Goal: Information Seeking & Learning: Learn about a topic

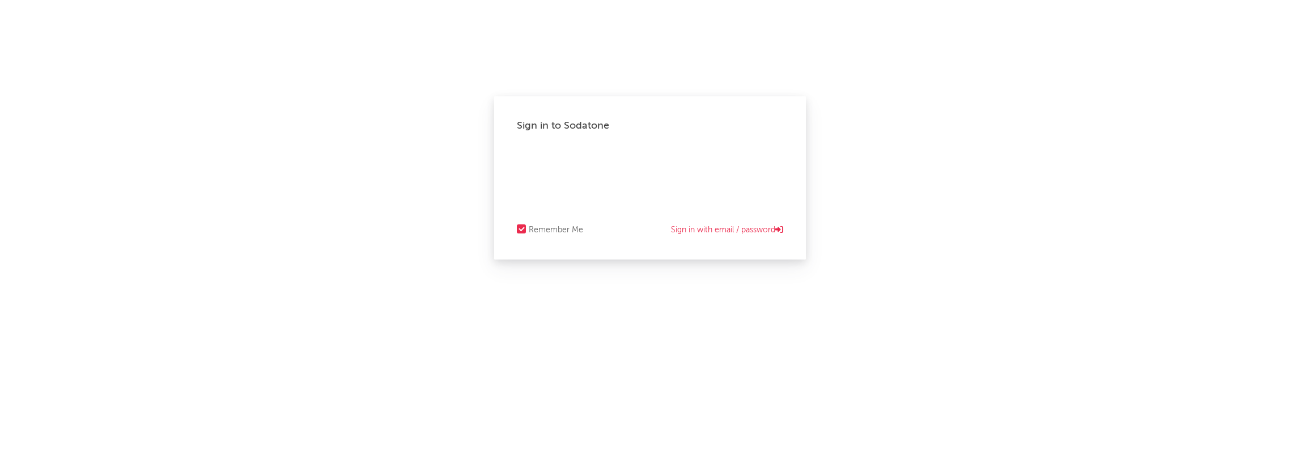
select select "warner_chappell"
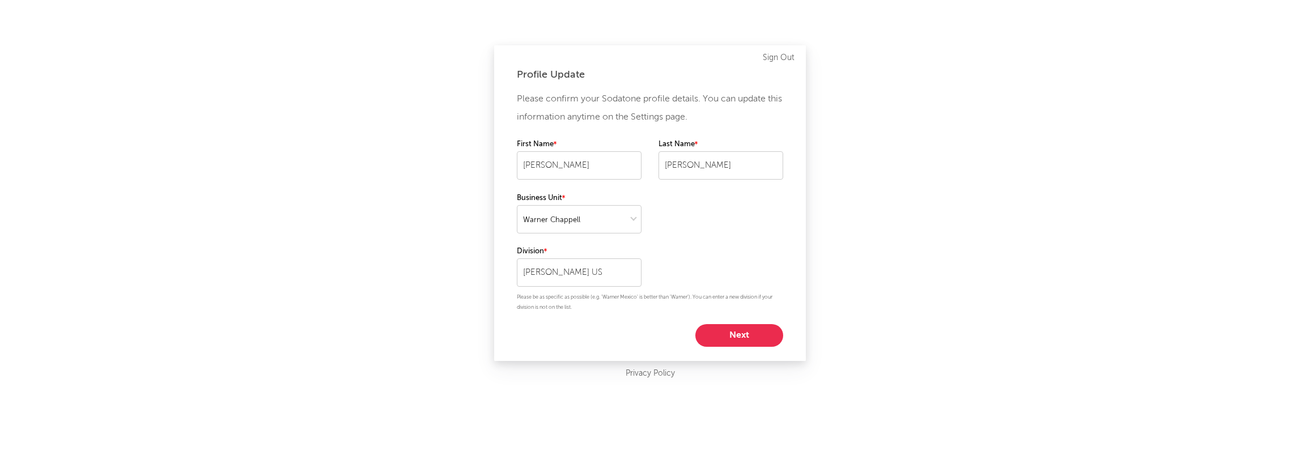
click at [759, 342] on button "Next" at bounding box center [739, 335] width 88 height 23
select select "other"
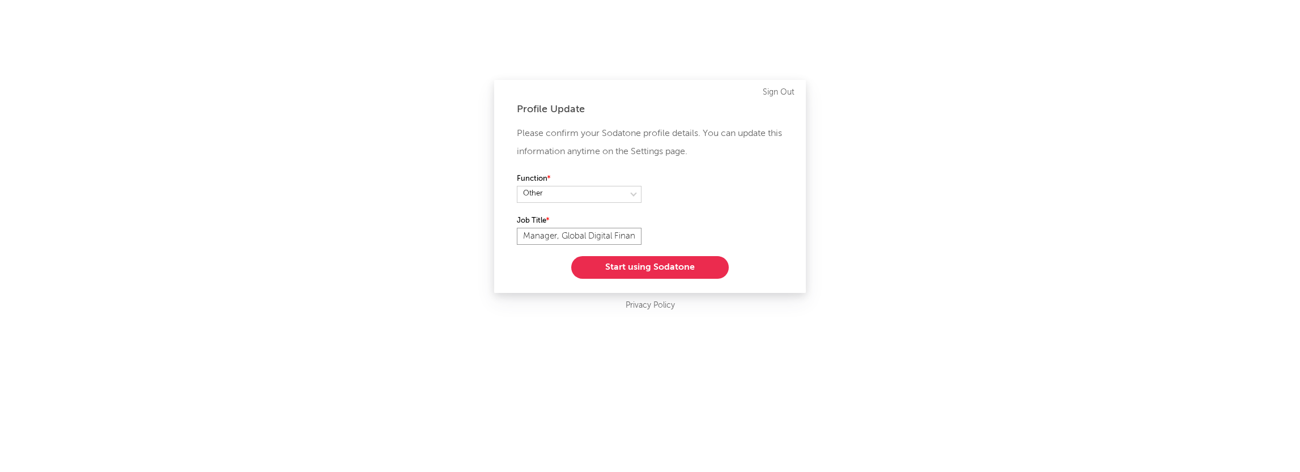
click at [550, 237] on input "Manager, Global Digital Finance" at bounding box center [579, 236] width 125 height 17
type input "Director, Global Digital Finance"
click at [616, 262] on button "Start using Sodatone" at bounding box center [649, 267] width 157 height 23
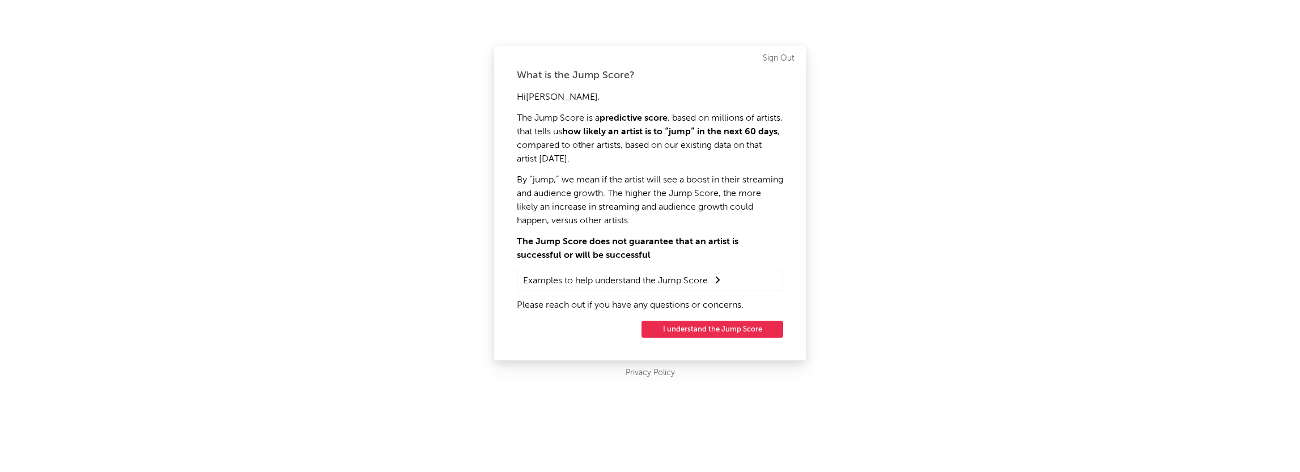
click at [697, 323] on button "I understand the Jump Score" at bounding box center [712, 329] width 142 height 17
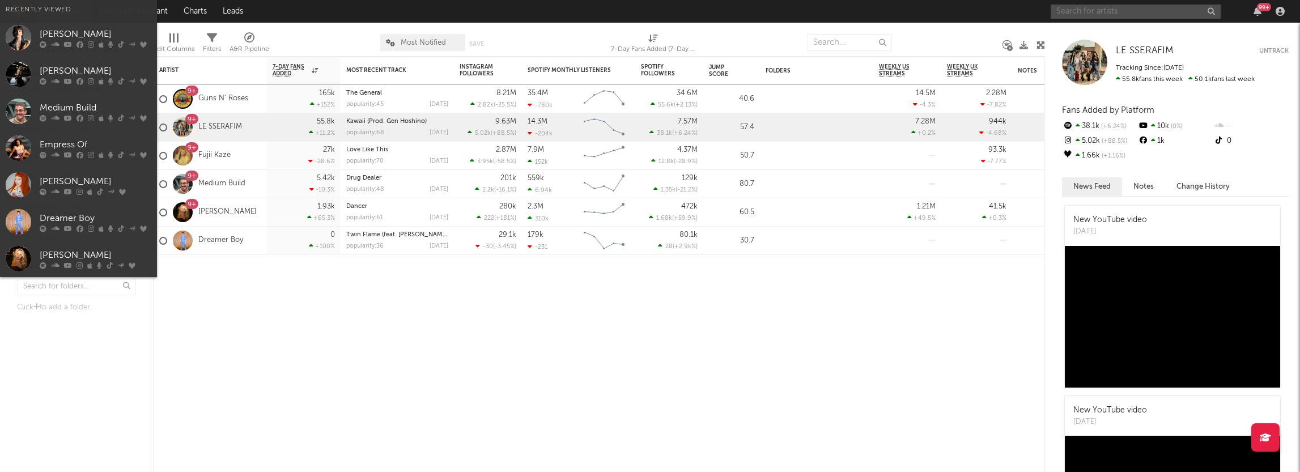
click at [1100, 8] on input "text" at bounding box center [1135, 12] width 170 height 14
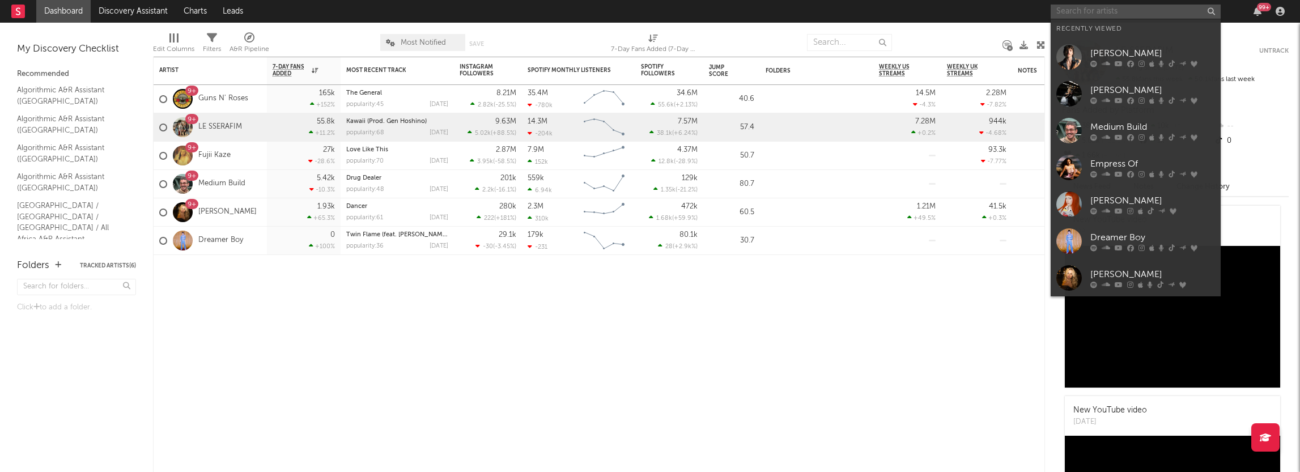
click at [1082, 11] on input "text" at bounding box center [1135, 12] width 170 height 14
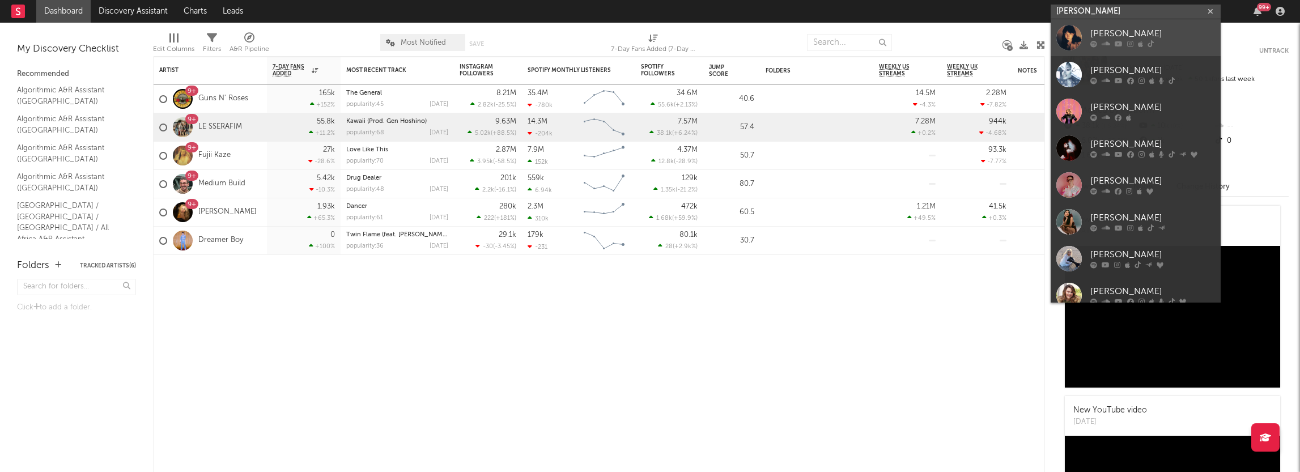
type input "chrissy"
click at [1112, 27] on link "Chrissy" at bounding box center [1135, 37] width 170 height 37
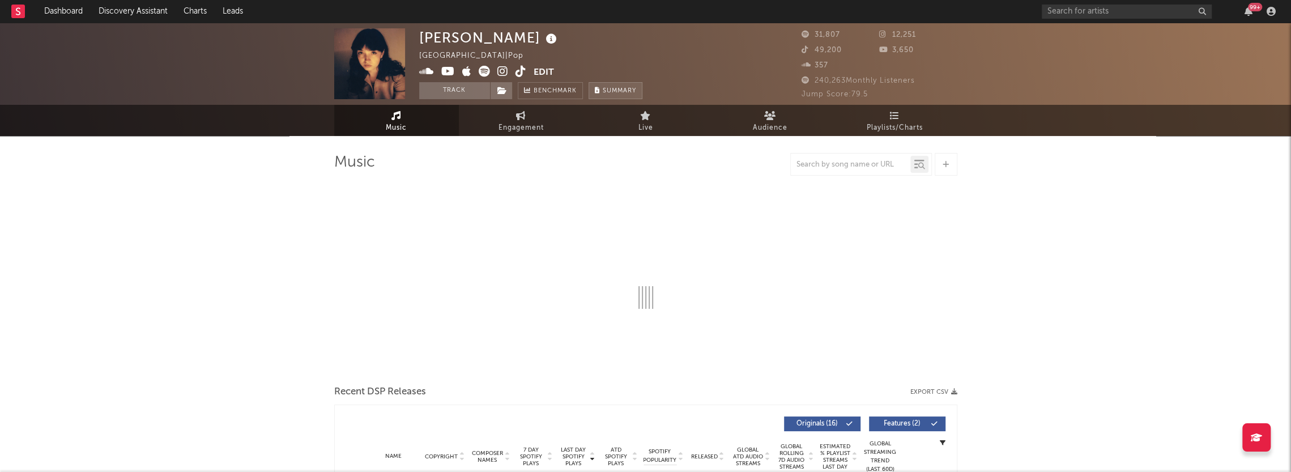
select select "6m"
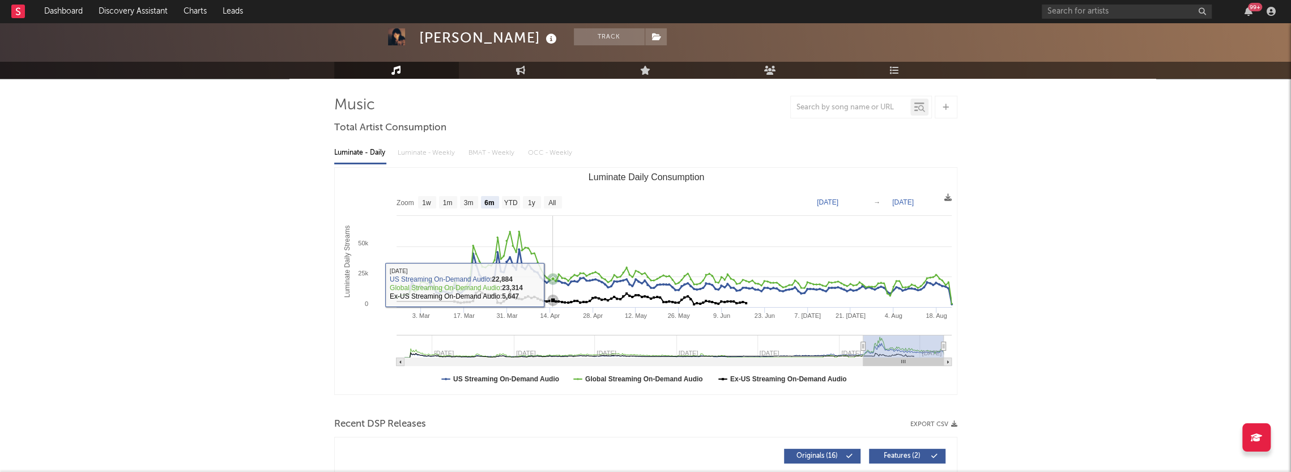
scroll to position [57, 0]
click at [538, 73] on link "Engagement" at bounding box center [521, 70] width 125 height 17
select select "1w"
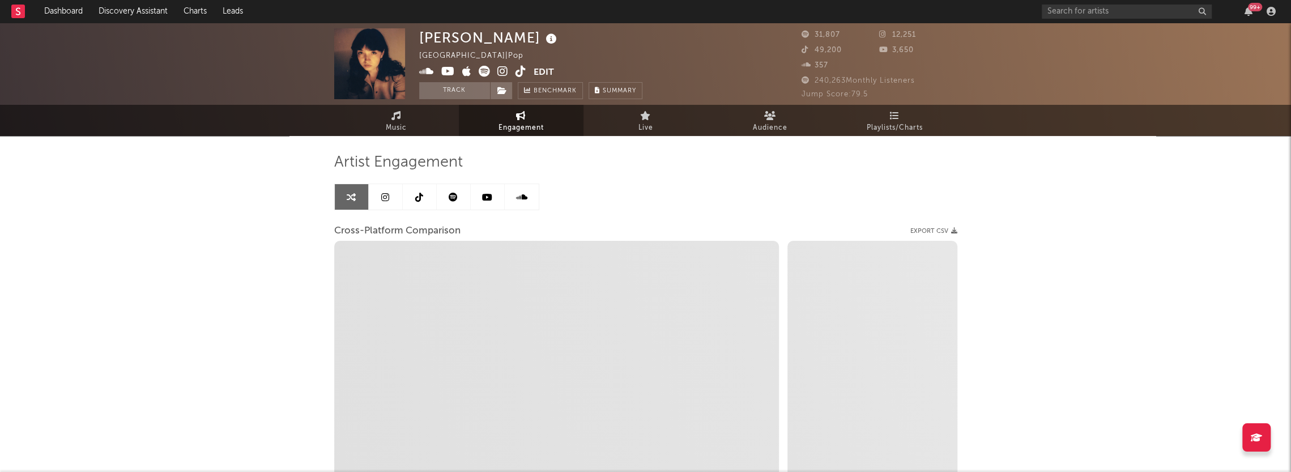
select select "1m"
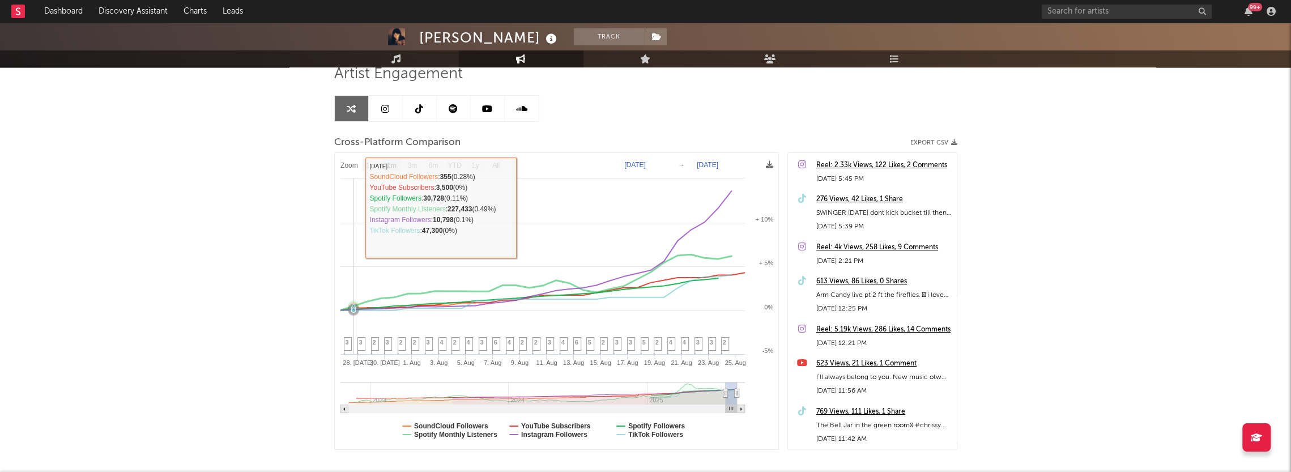
scroll to position [113, 0]
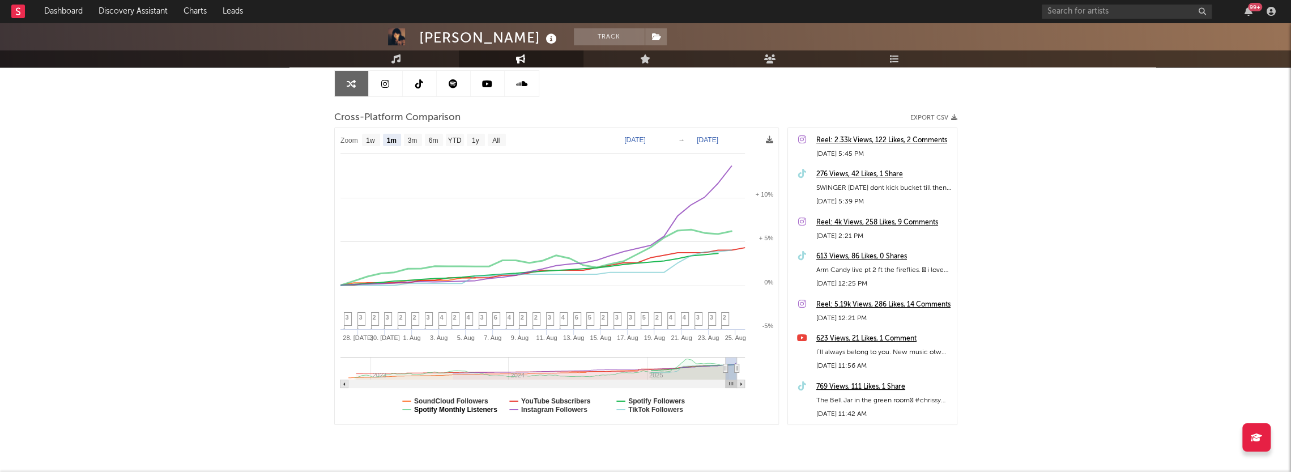
click at [486, 408] on text "Spotify Monthly Listeners" at bounding box center [455, 410] width 83 height 8
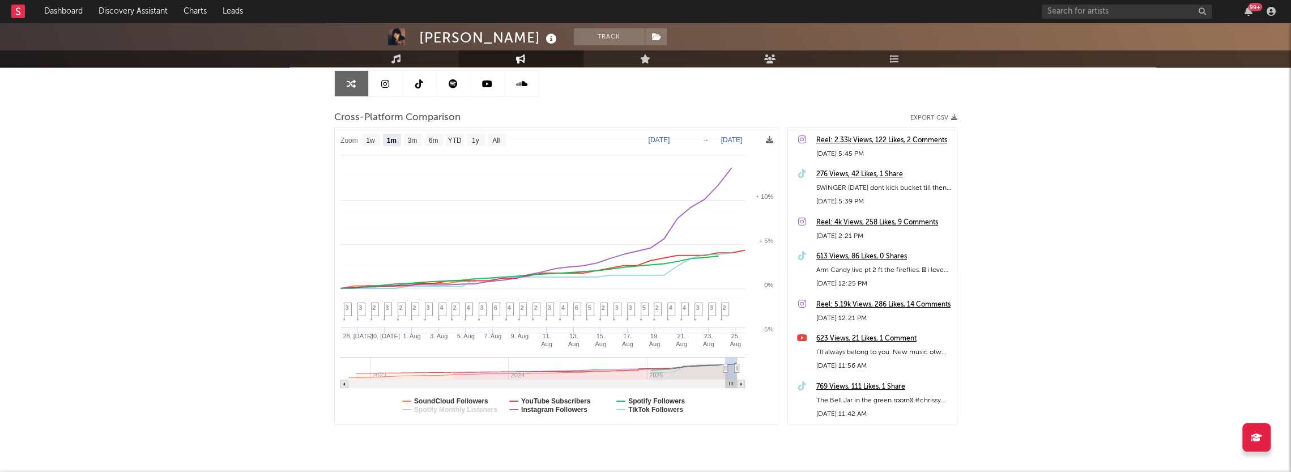
select select "1m"
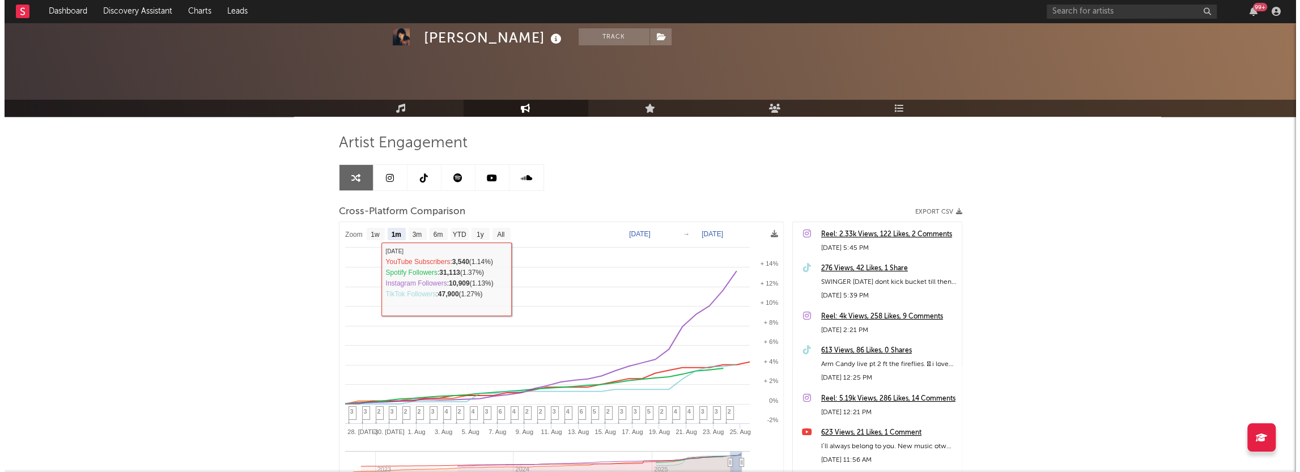
scroll to position [0, 0]
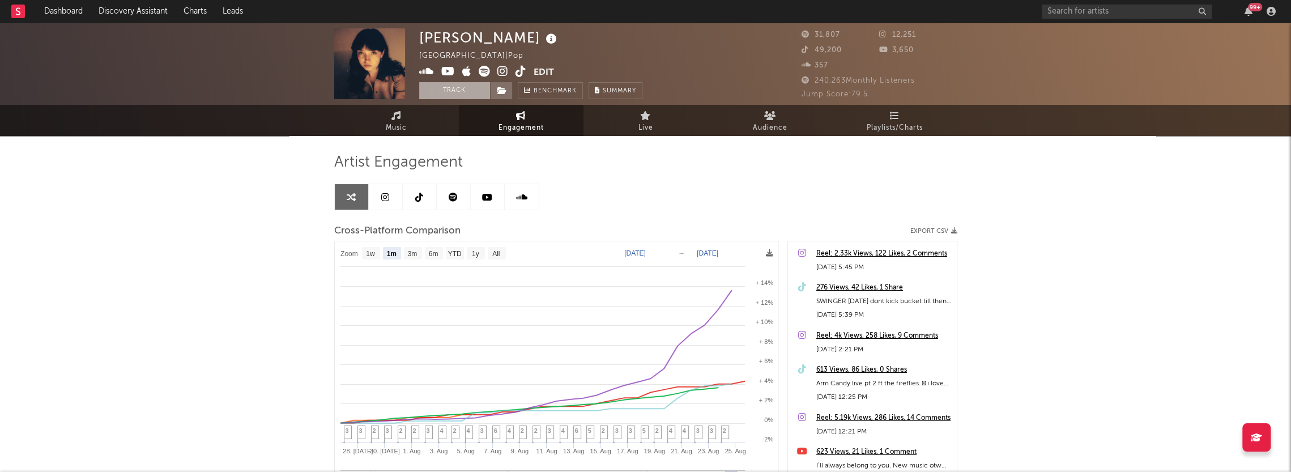
click at [479, 87] on button "Track" at bounding box center [454, 90] width 71 height 17
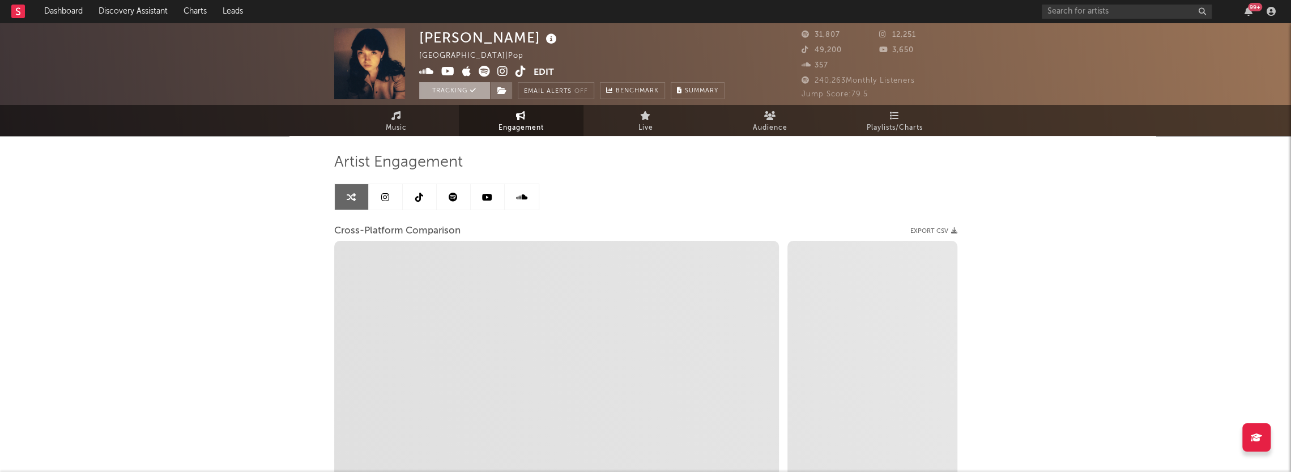
select select "1w"
select select "1m"
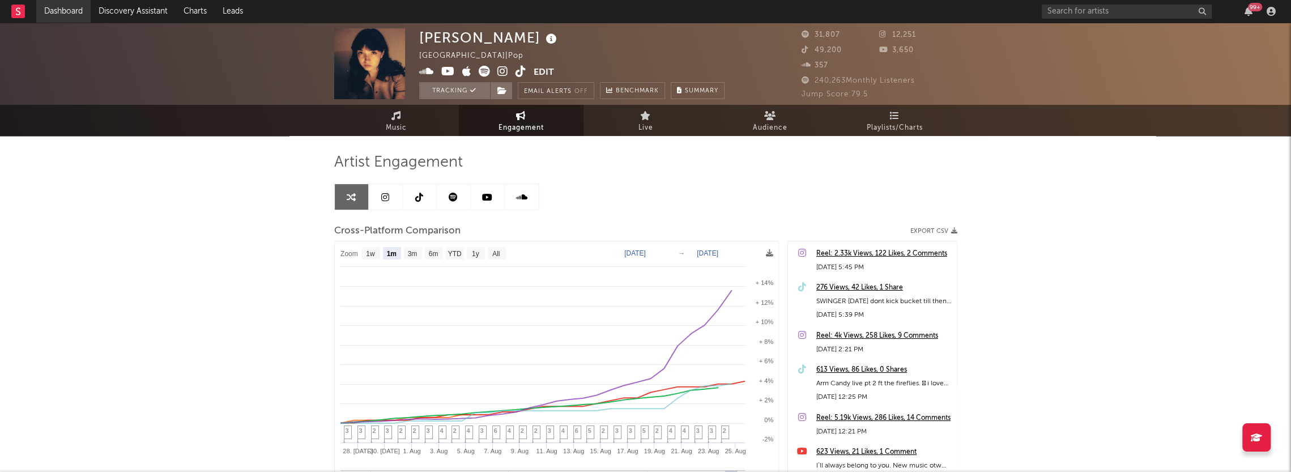
click at [71, 10] on link "Dashboard" at bounding box center [63, 11] width 54 height 23
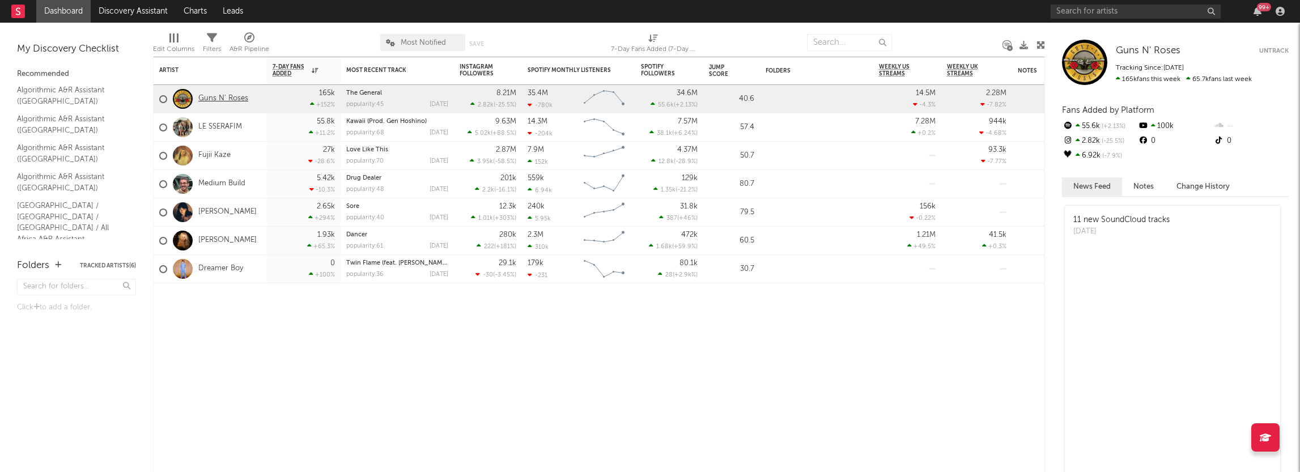
click at [239, 100] on link "Guns N' Roses" at bounding box center [223, 99] width 50 height 10
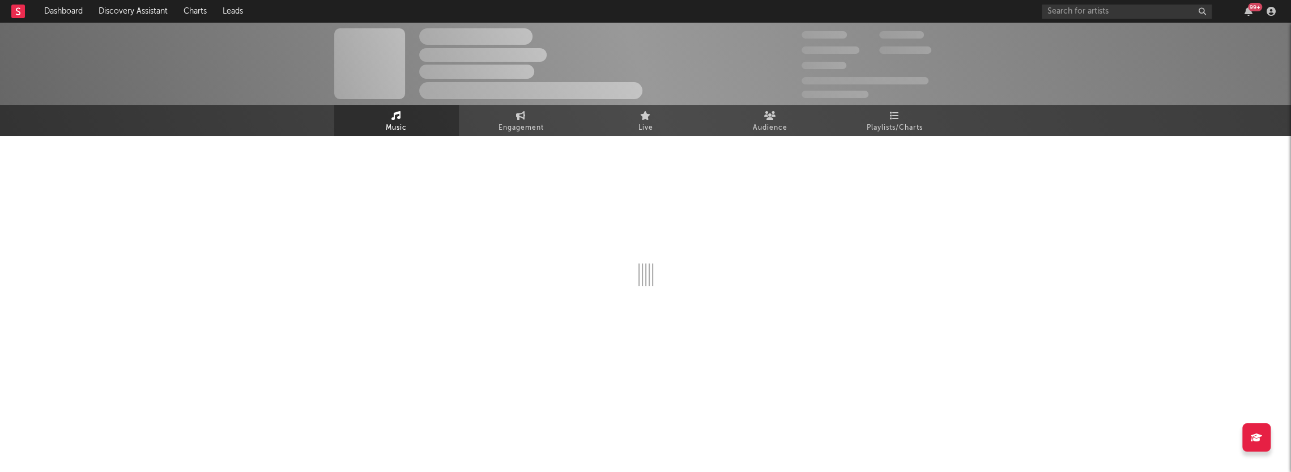
select select "6m"
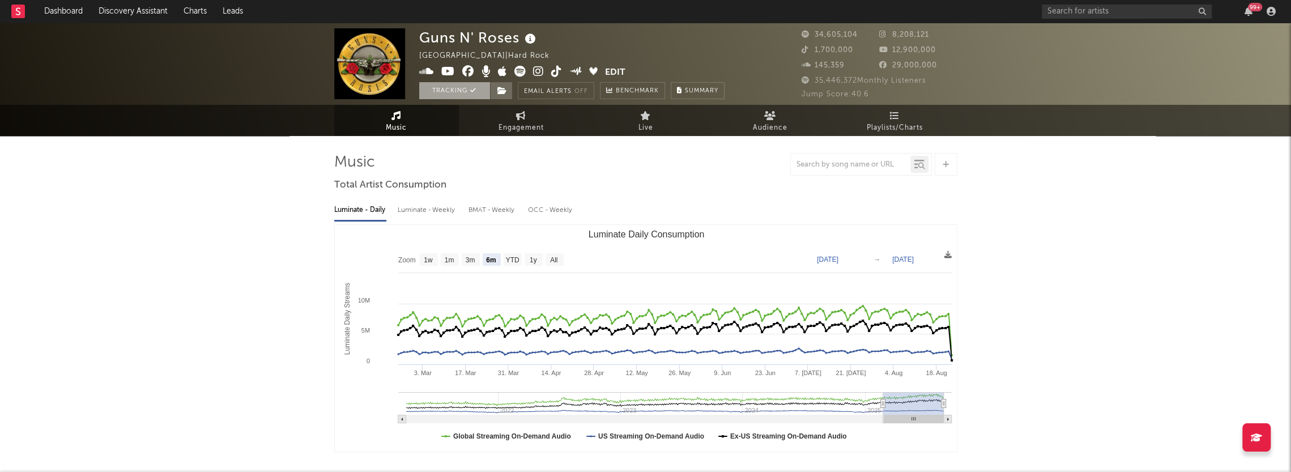
click at [461, 97] on button "Tracking" at bounding box center [454, 90] width 71 height 17
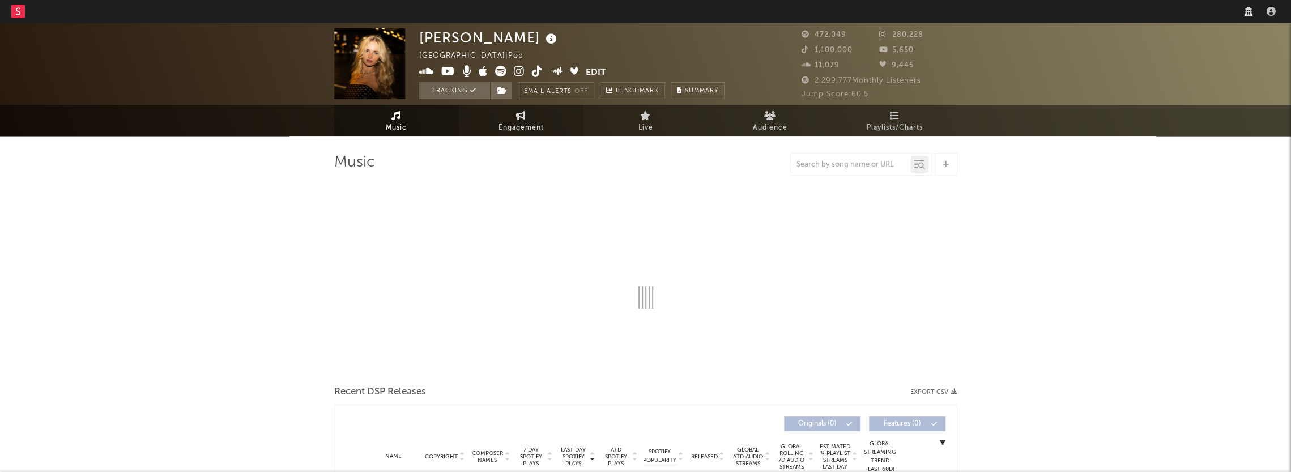
click at [562, 125] on link "Engagement" at bounding box center [521, 120] width 125 height 31
select select "1w"
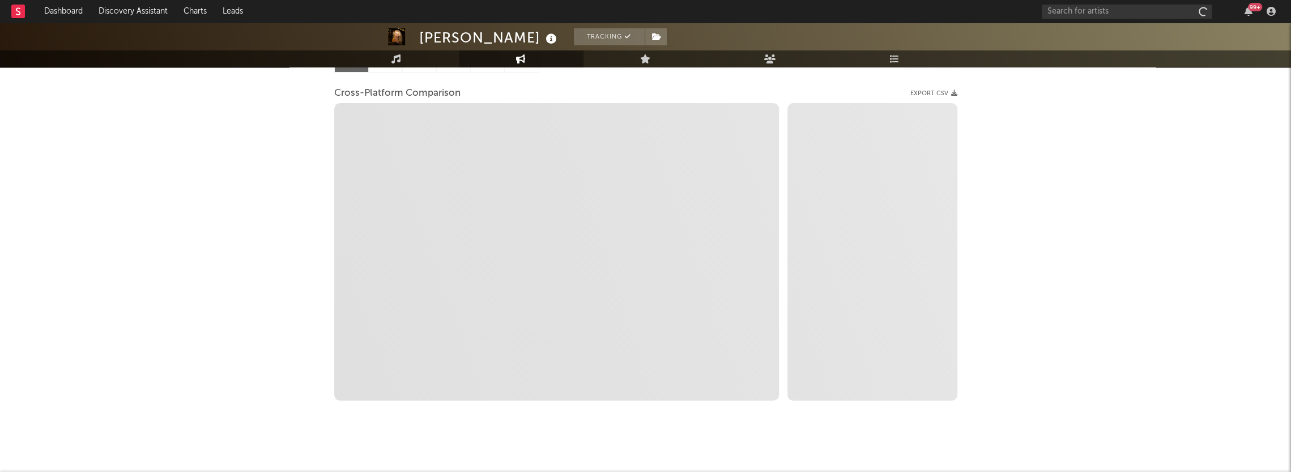
scroll to position [145, 0]
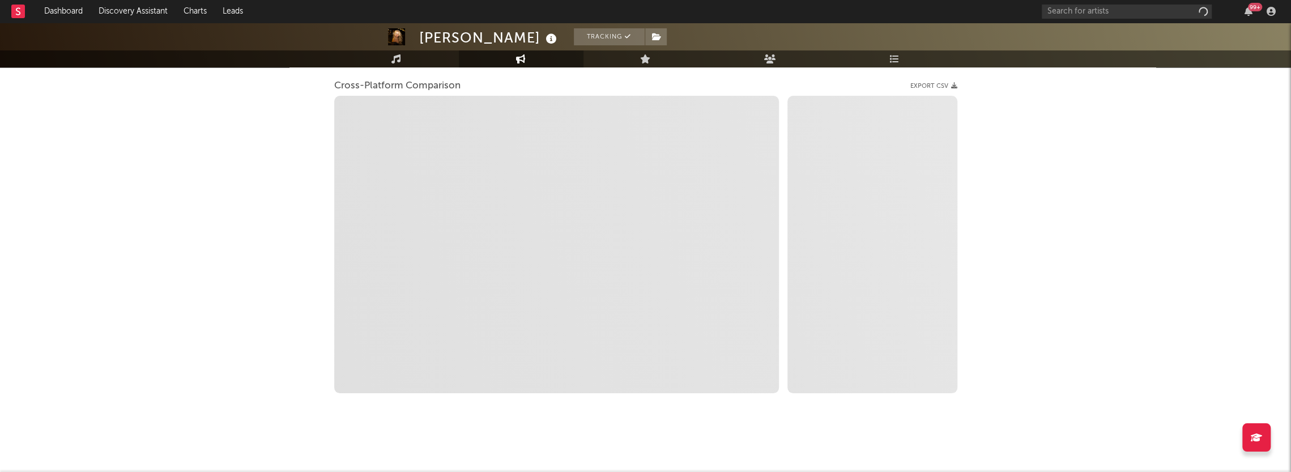
select select "1m"
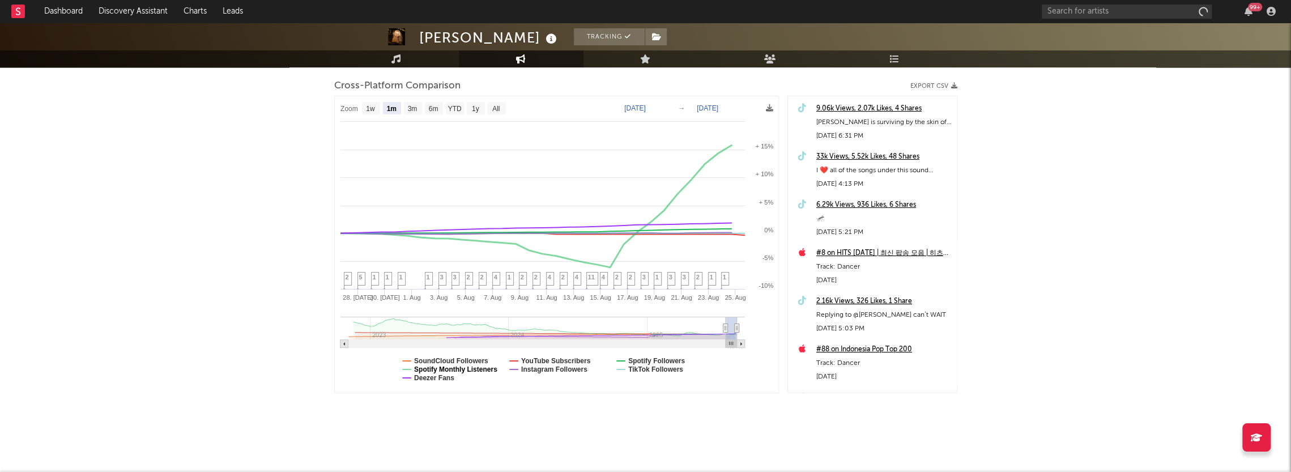
click at [466, 368] on text "Spotify Monthly Listeners" at bounding box center [455, 369] width 83 height 8
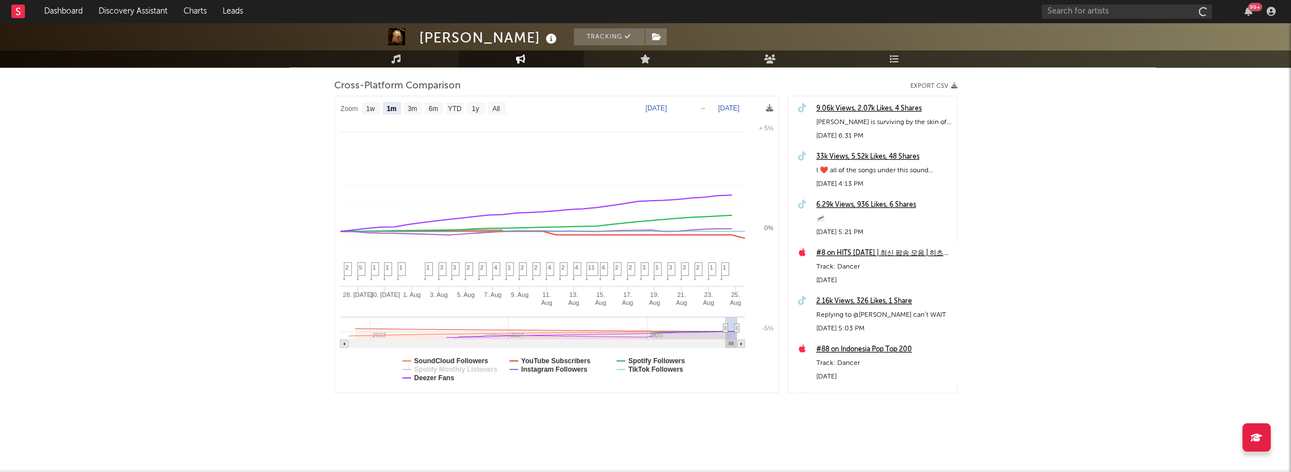
select select "1m"
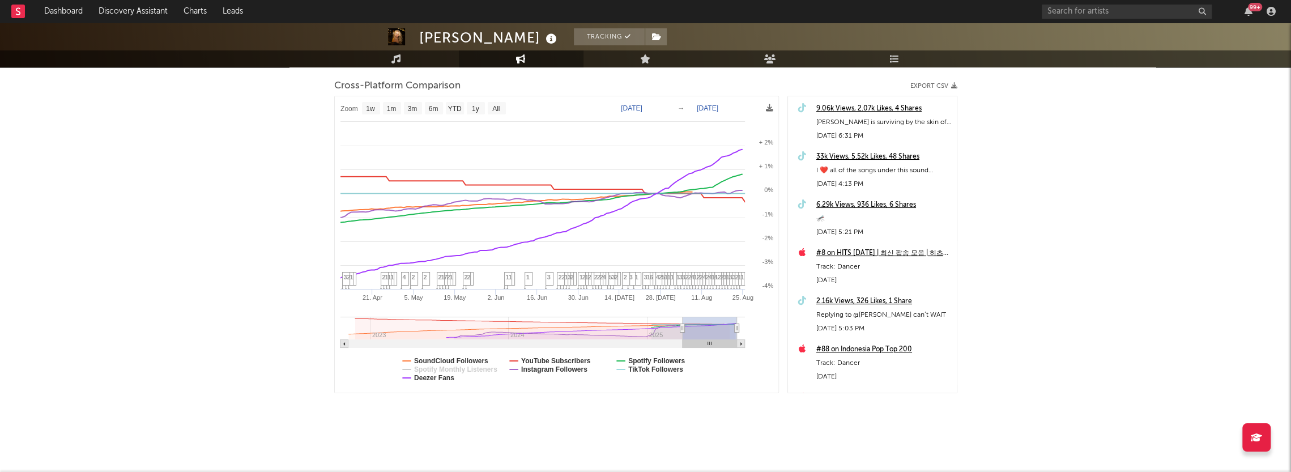
type input "2025-04-01"
select select "6m"
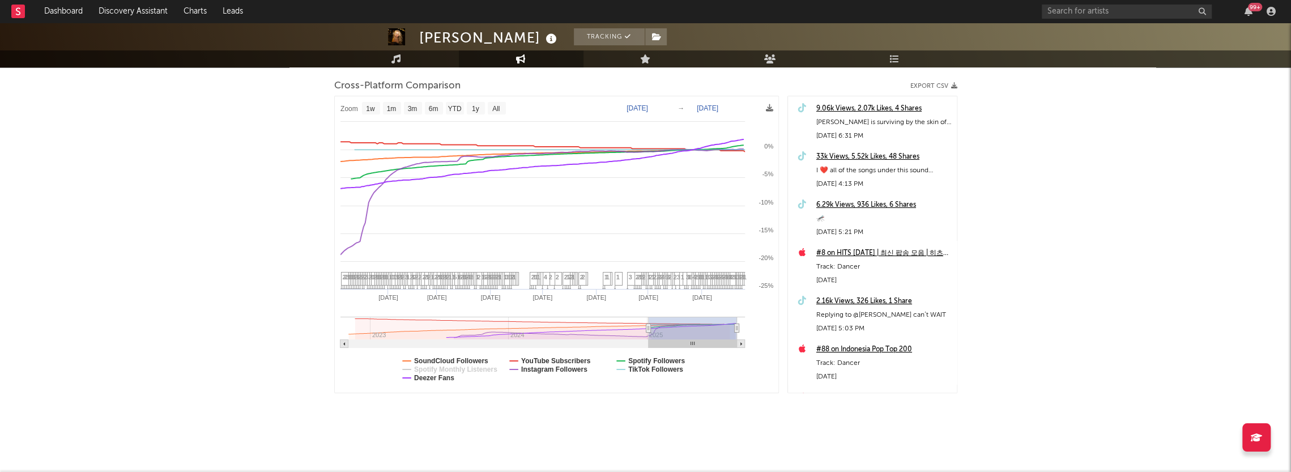
type input "2025-01-04"
select select "1w"
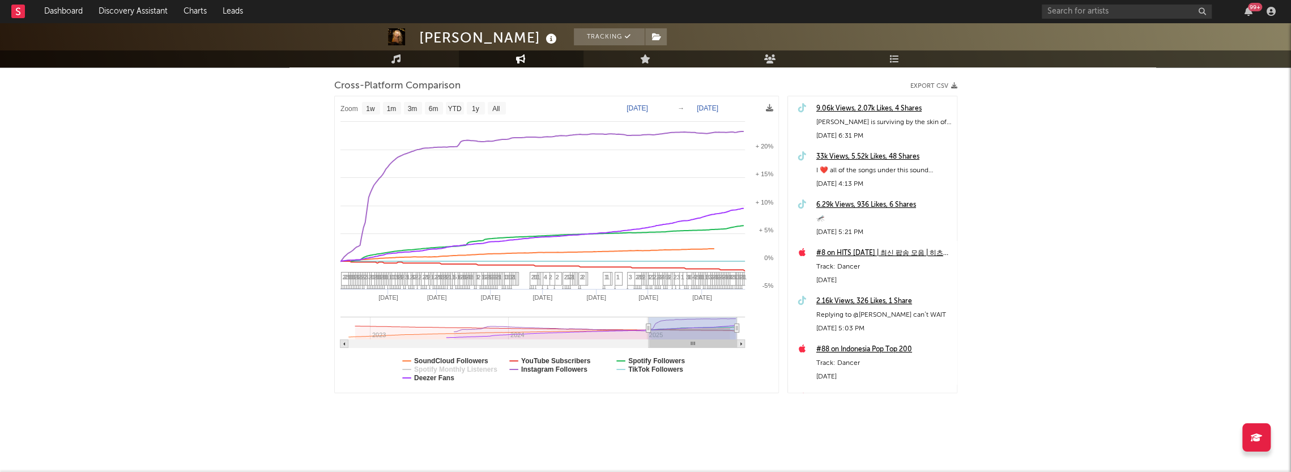
drag, startPoint x: 725, startPoint y: 328, endPoint x: 638, endPoint y: 326, distance: 86.7
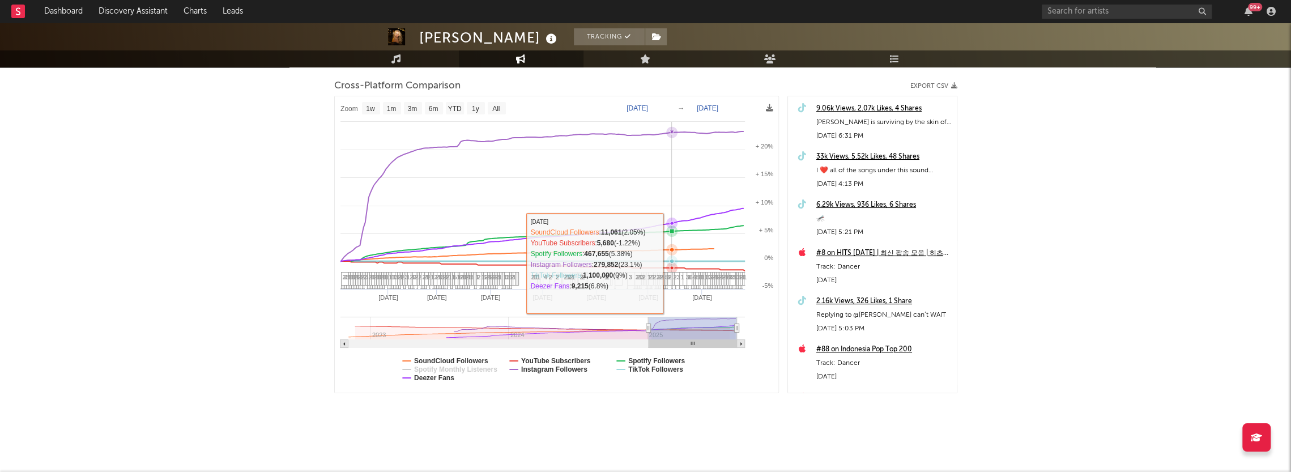
drag, startPoint x: 671, startPoint y: 262, endPoint x: 276, endPoint y: 220, distance: 397.1
click at [276, 220] on div "Claire Rosinkranz Tracking United States | Pop Edit Tracking Email Alerts Off B…" at bounding box center [645, 175] width 1291 height 595
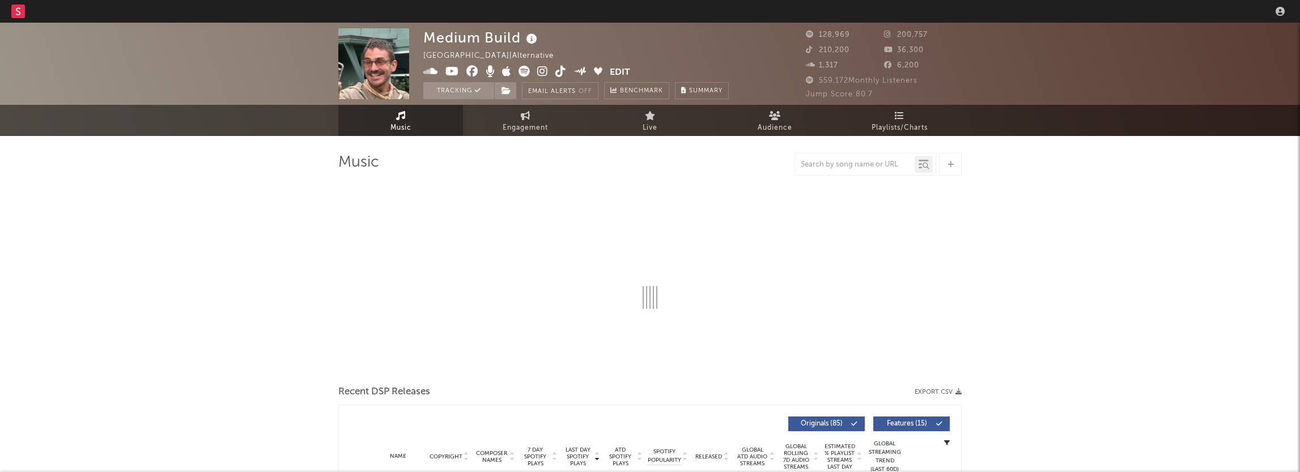
select select "6m"
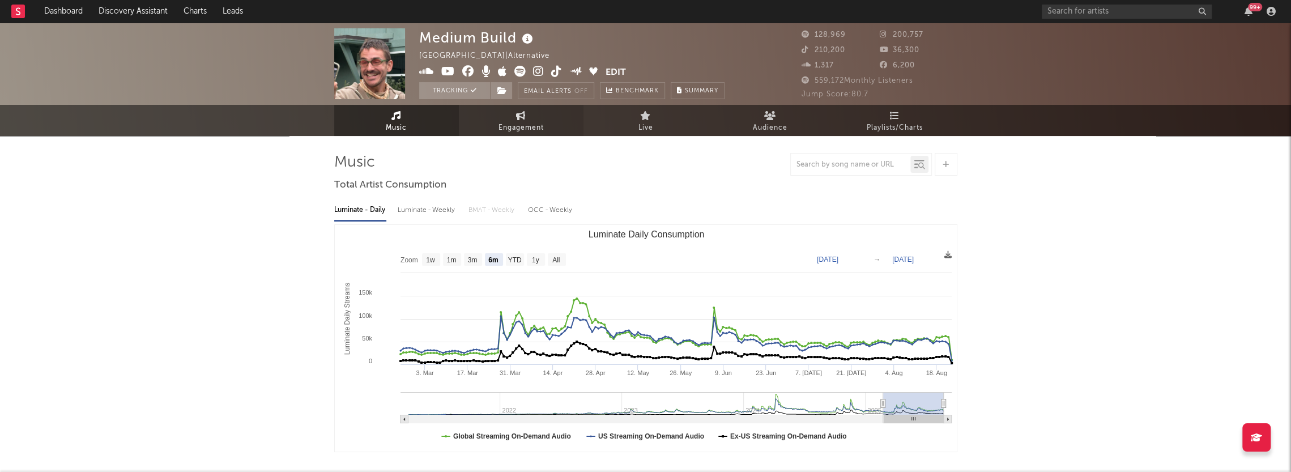
click at [492, 125] on link "Engagement" at bounding box center [521, 120] width 125 height 31
select select "1w"
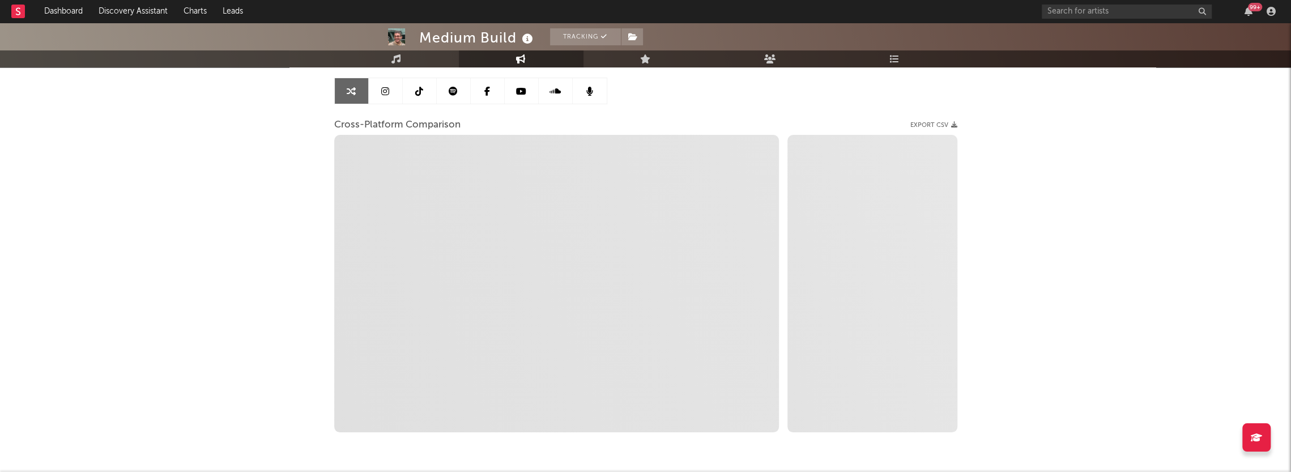
scroll to position [88, 0]
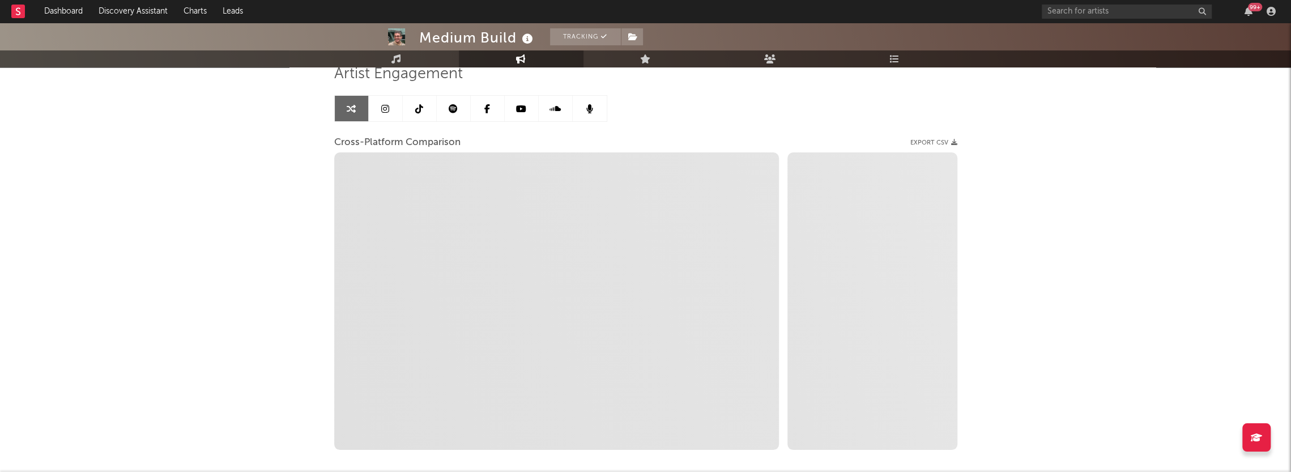
select select "1m"
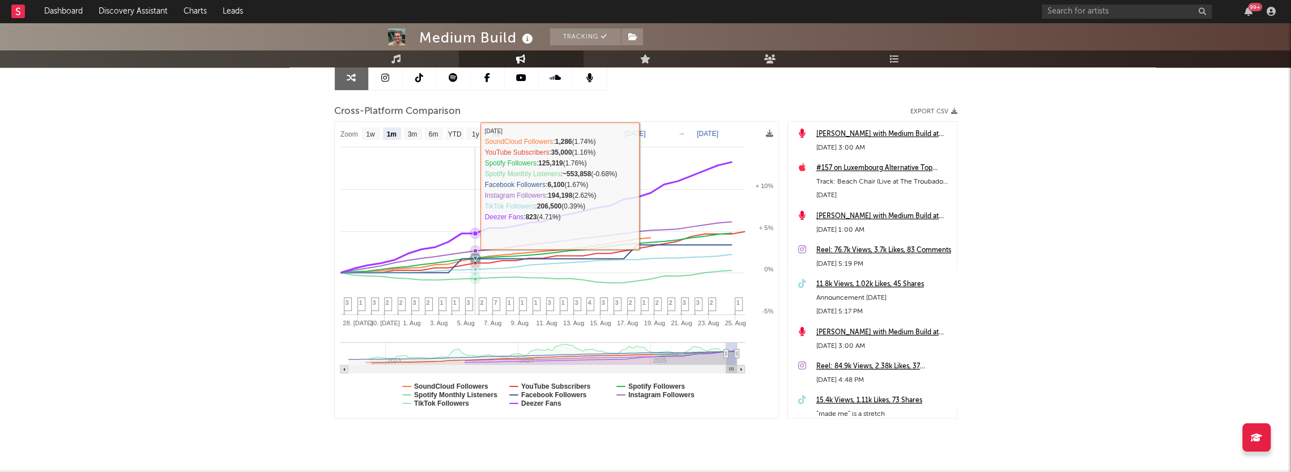
scroll to position [145, 0]
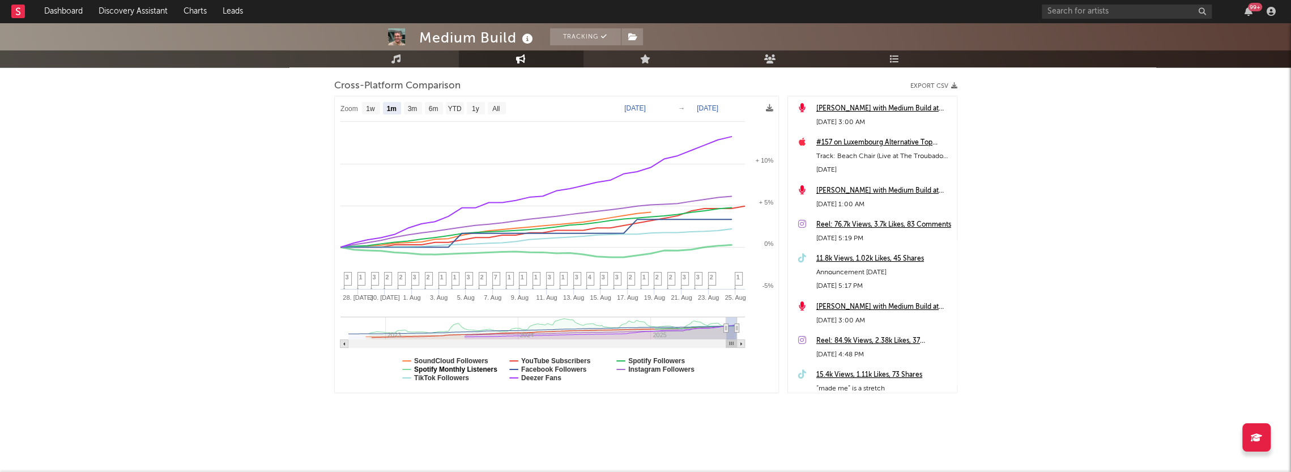
click at [471, 371] on text "Spotify Monthly Listeners" at bounding box center [455, 369] width 83 height 8
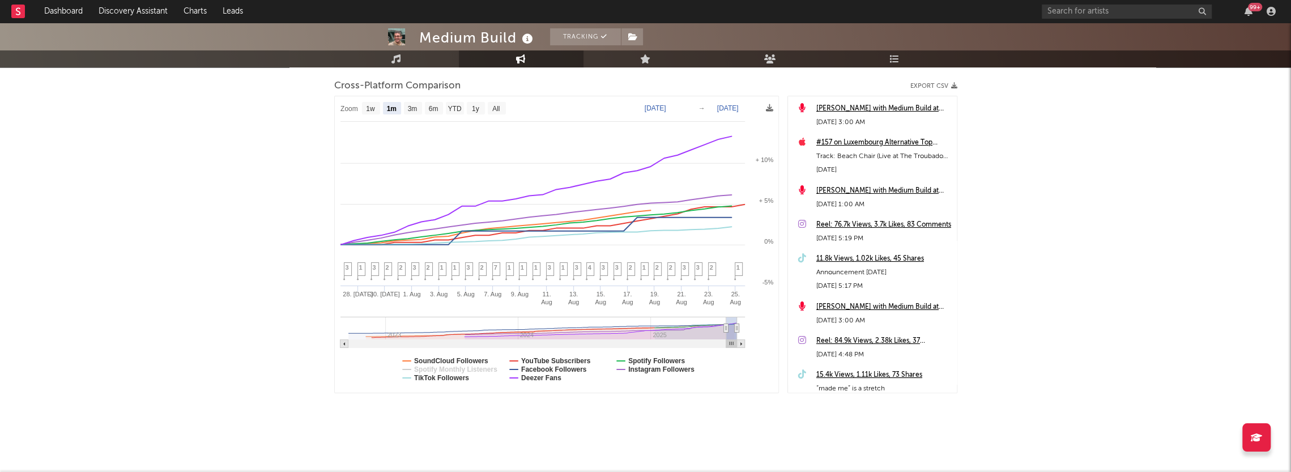
select select "1m"
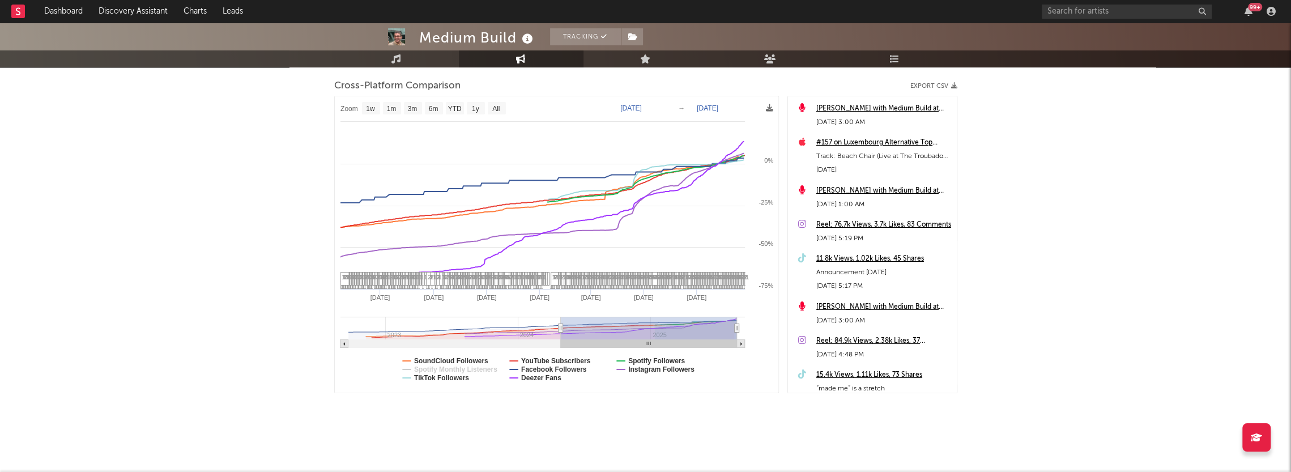
type input "[DATE]"
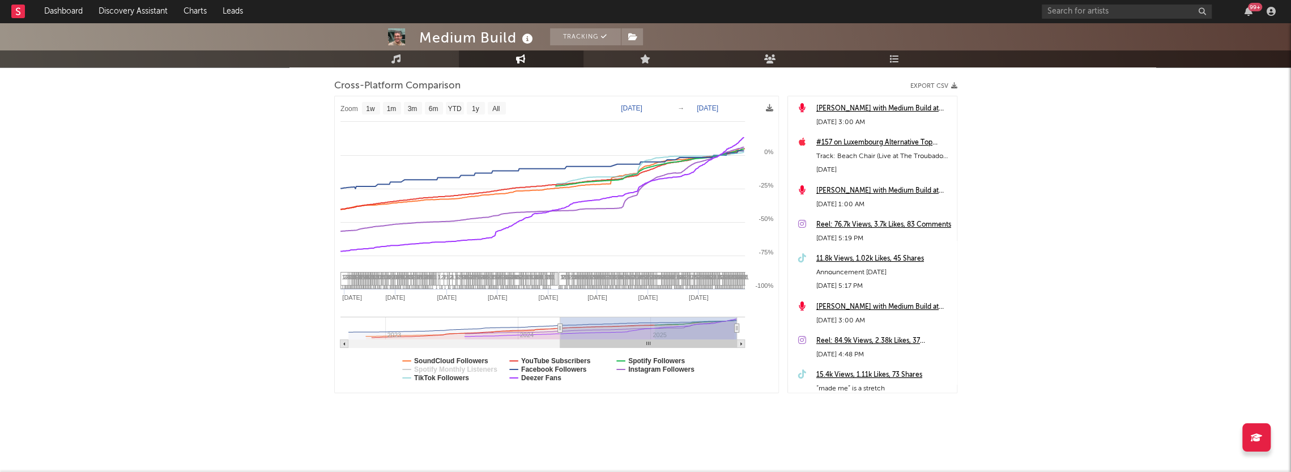
select select "1w"
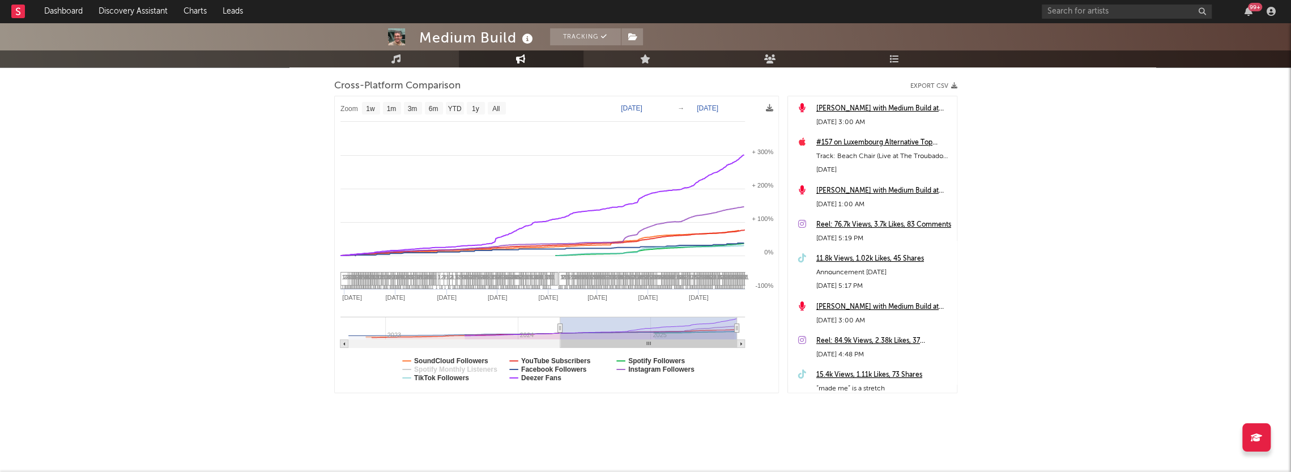
drag, startPoint x: 723, startPoint y: 330, endPoint x: 526, endPoint y: 323, distance: 197.8
